Goal: Check status: Check status

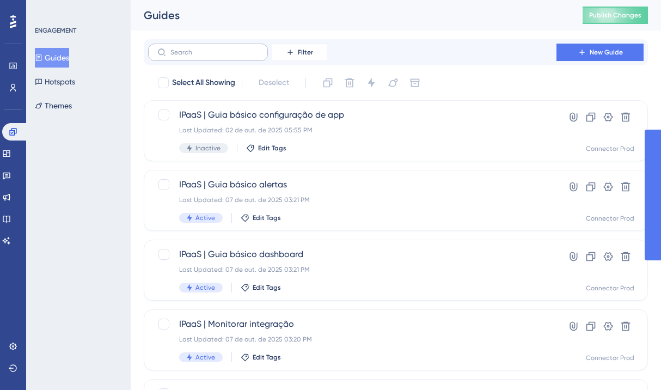
click at [205, 60] on label at bounding box center [208, 52] width 120 height 17
click at [205, 56] on input "text" at bounding box center [215, 52] width 88 height 8
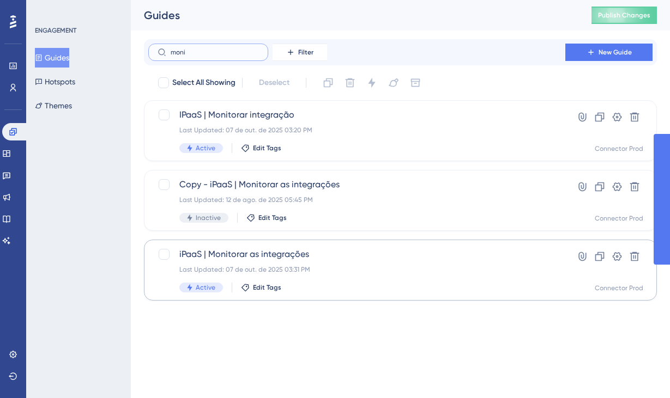
type input "moni"
click at [298, 276] on div "iPaaS | Monitorar as integrações Last Updated: [DATE] 03:31 PM Active Edit Tags" at bounding box center [356, 270] width 355 height 45
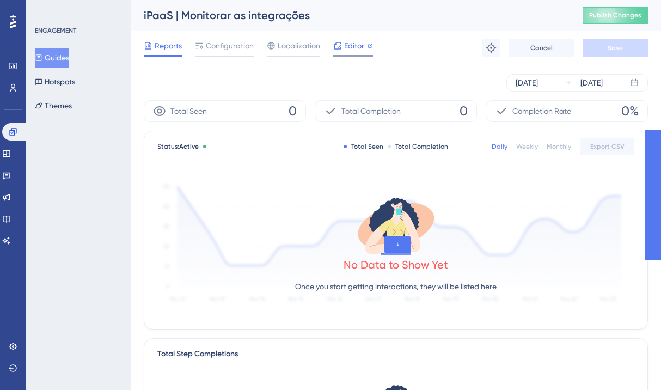
click at [360, 51] on span "Editor" at bounding box center [354, 45] width 20 height 13
click at [93, 149] on div "ENGAGEMENT Guides Hotspots Themes" at bounding box center [78, 195] width 105 height 390
